Goal: Task Accomplishment & Management: Complete application form

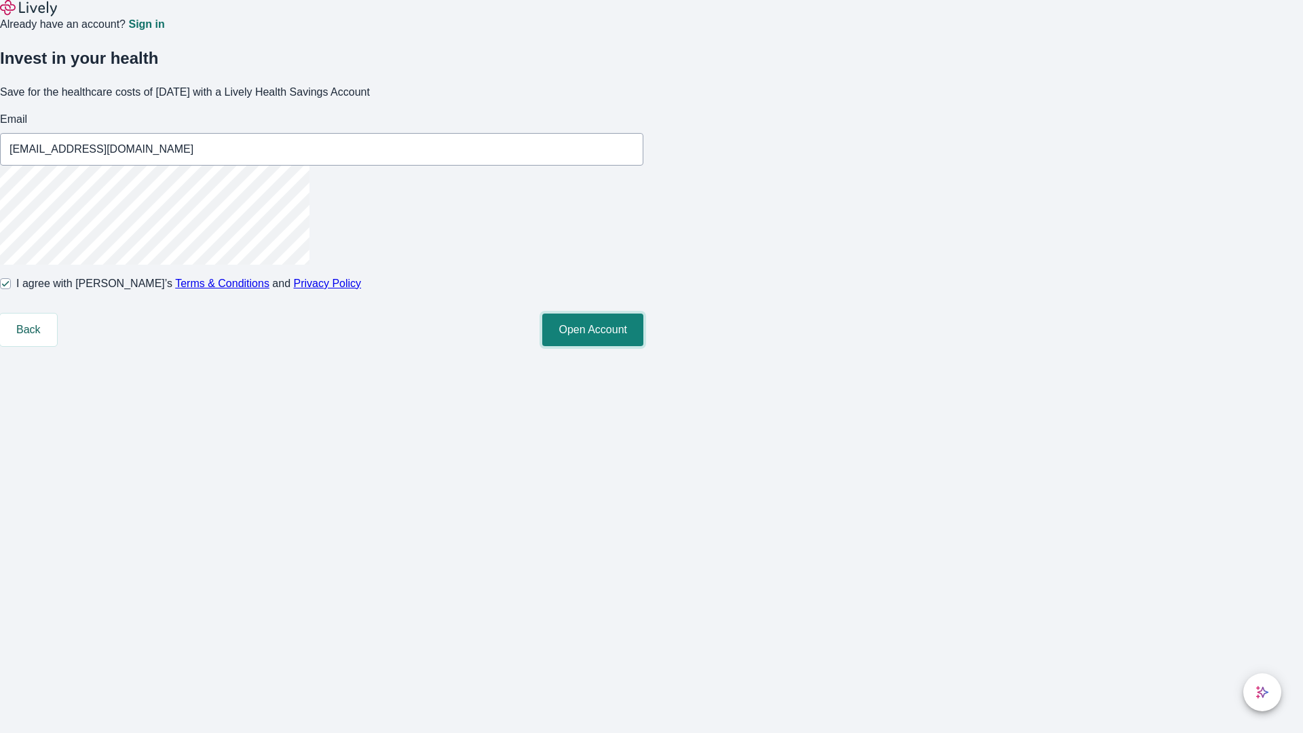
click at [643, 346] on button "Open Account" at bounding box center [592, 330] width 101 height 33
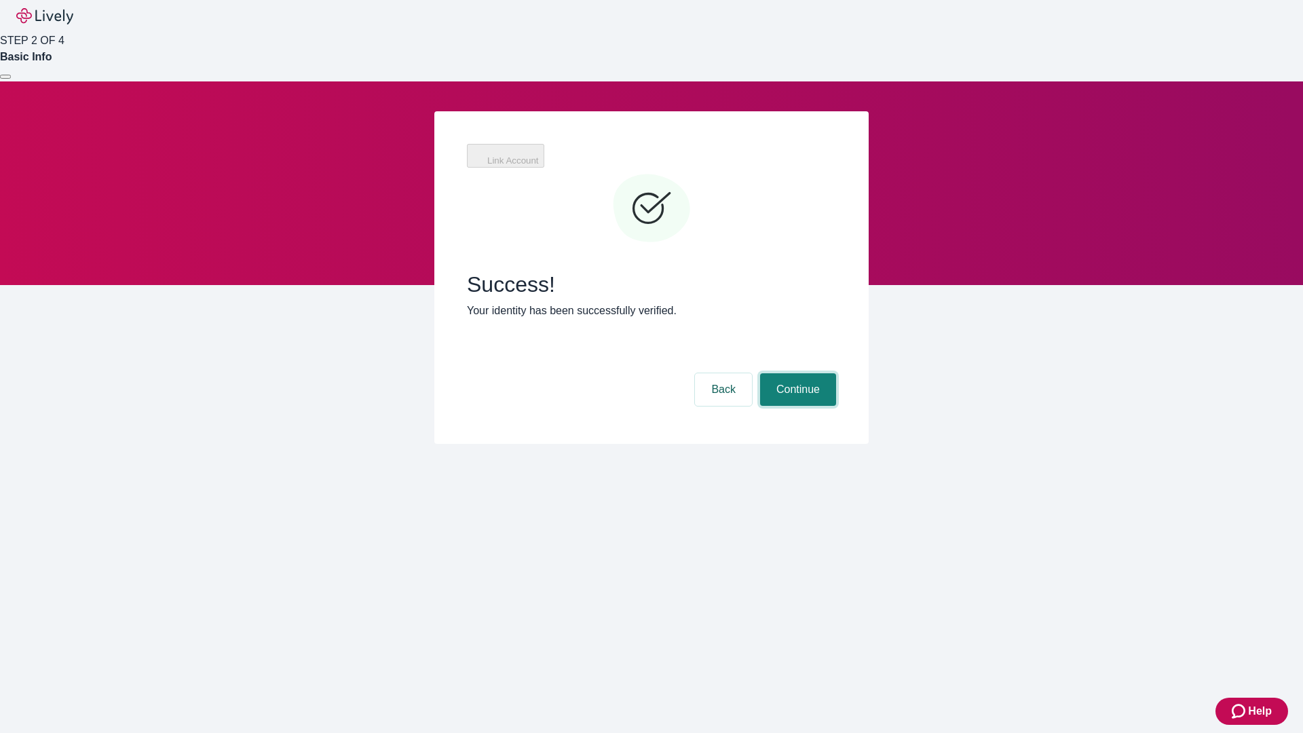
click at [836, 373] on button "Continue" at bounding box center [798, 389] width 76 height 33
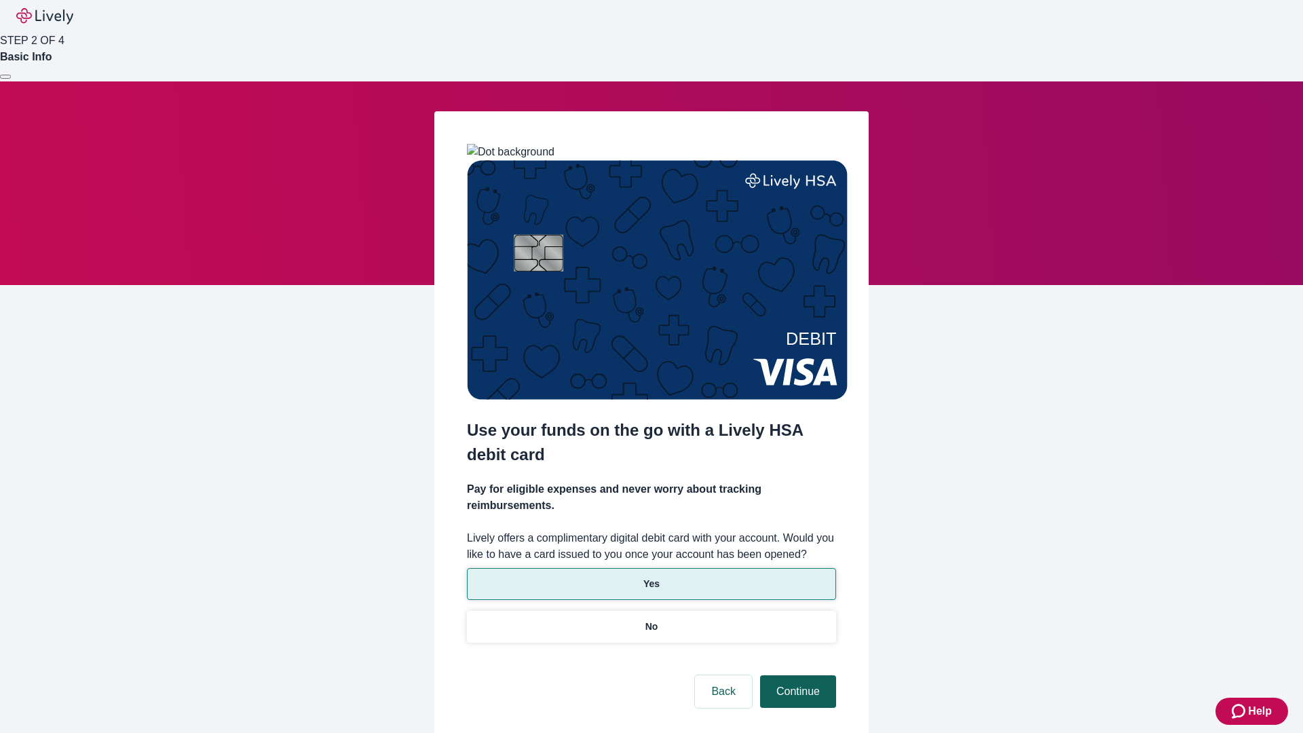
click at [651, 577] on p "Yes" at bounding box center [651, 584] width 16 height 14
click at [796, 675] on button "Continue" at bounding box center [798, 691] width 76 height 33
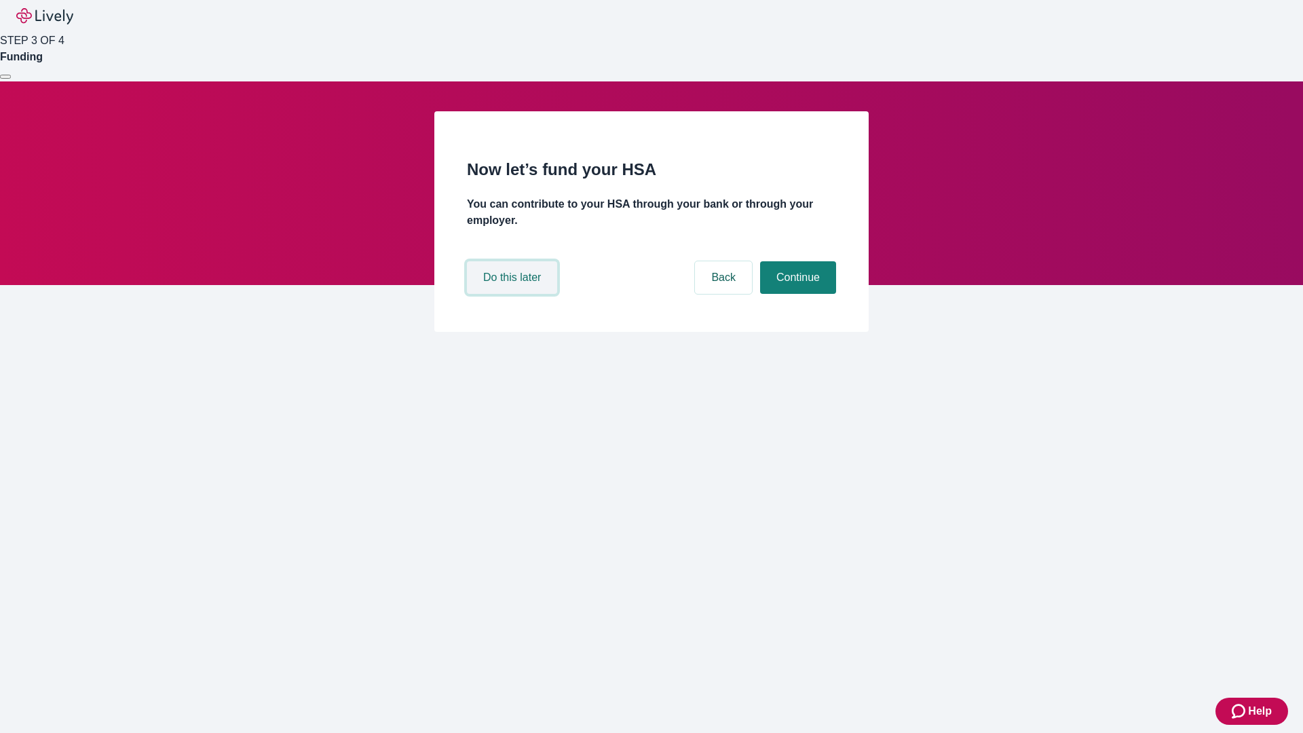
click at [514, 294] on button "Do this later" at bounding box center [512, 277] width 90 height 33
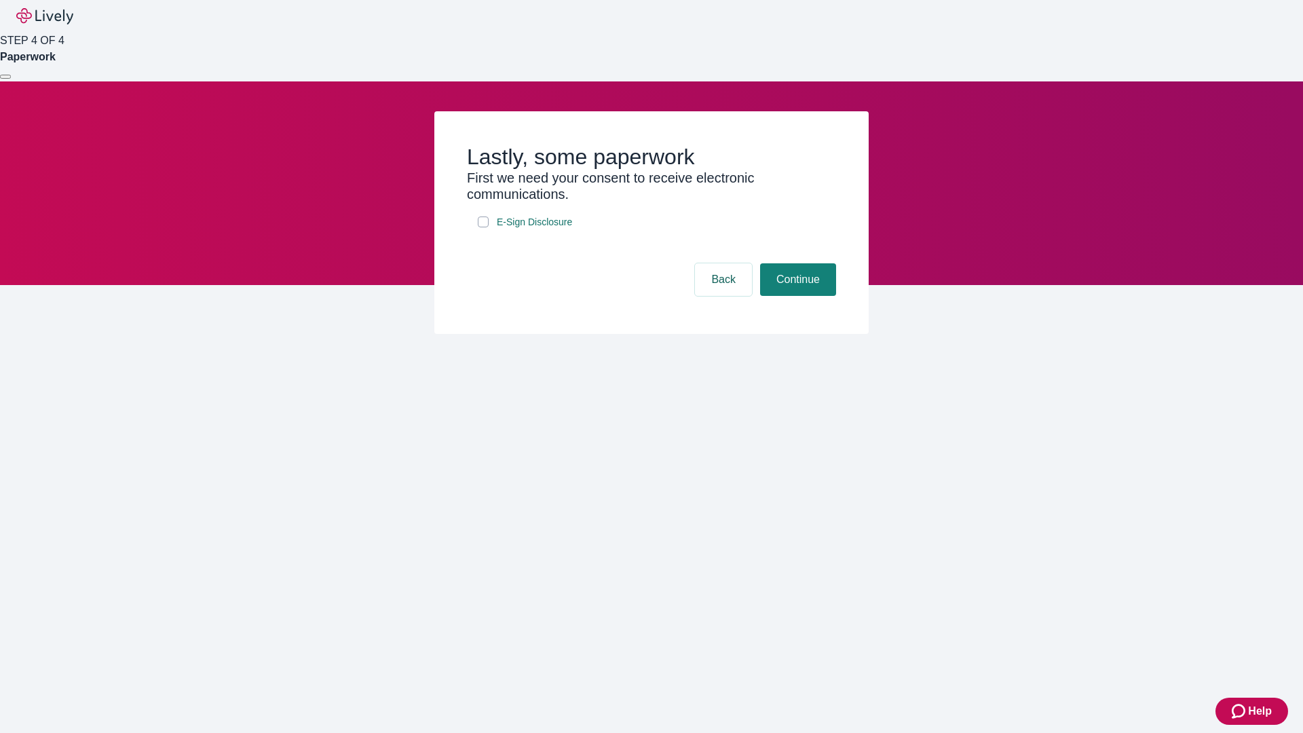
click at [483, 227] on input "E-Sign Disclosure" at bounding box center [483, 222] width 11 height 11
checkbox input "true"
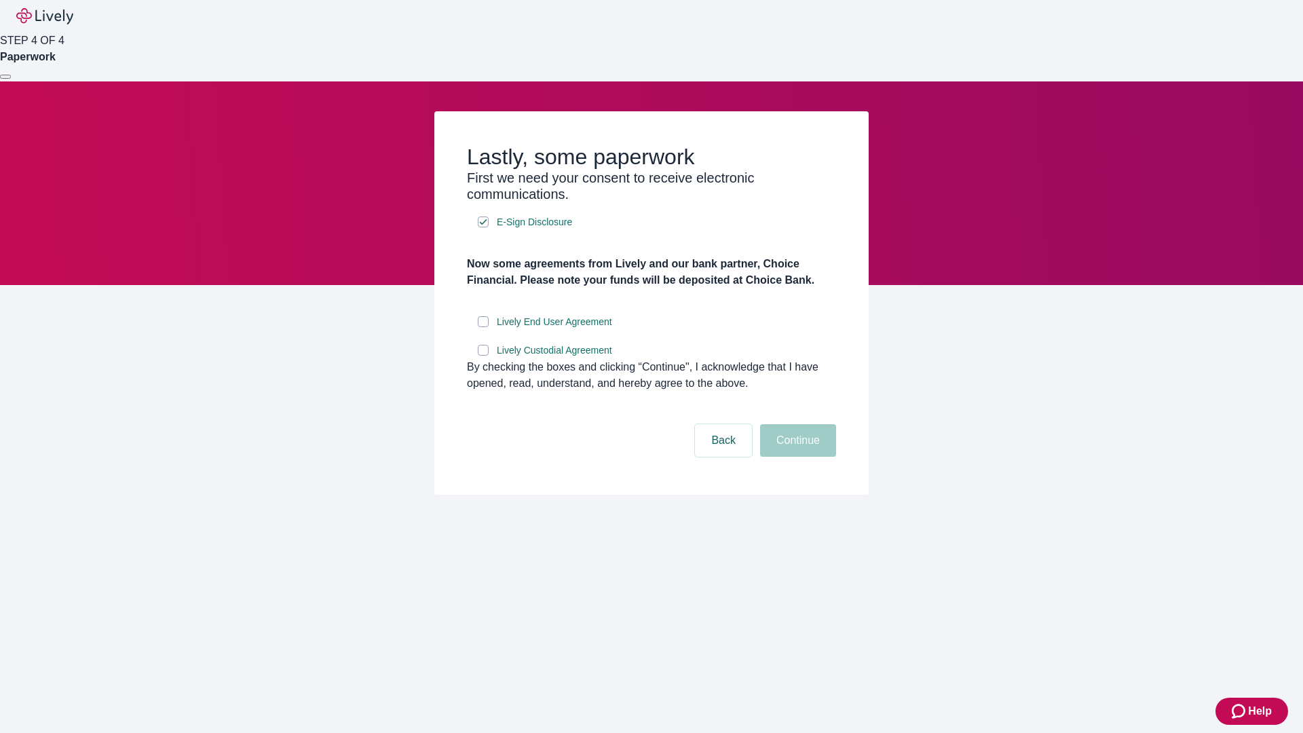
click at [483, 327] on input "Lively End User Agreement" at bounding box center [483, 321] width 11 height 11
checkbox input "true"
click at [483, 356] on input "Lively Custodial Agreement" at bounding box center [483, 350] width 11 height 11
checkbox input "true"
click at [796, 457] on button "Continue" at bounding box center [798, 440] width 76 height 33
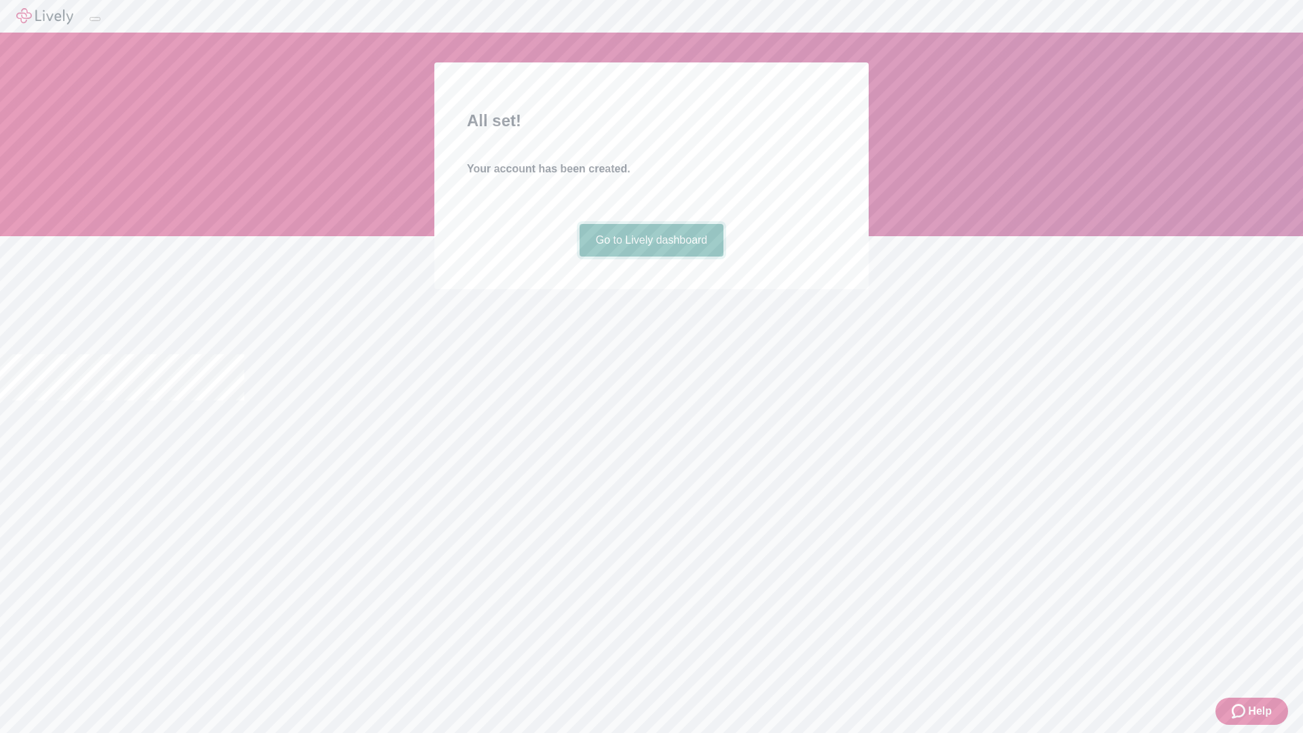
click at [651, 257] on link "Go to Lively dashboard" at bounding box center [652, 240] width 145 height 33
